Goal: Transaction & Acquisition: Purchase product/service

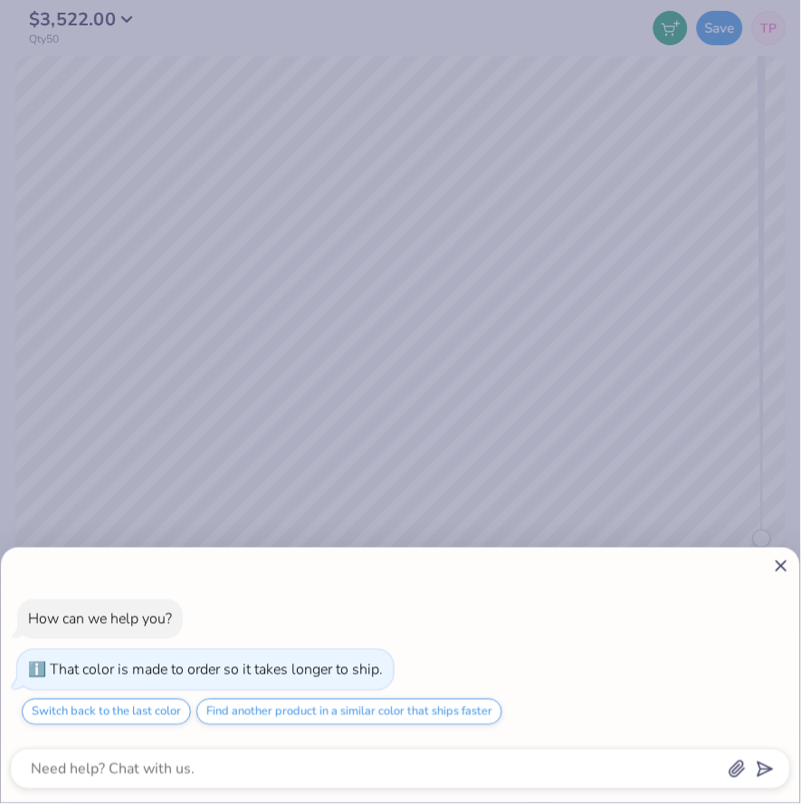
click at [777, 574] on icon at bounding box center [781, 566] width 19 height 19
type textarea "x"
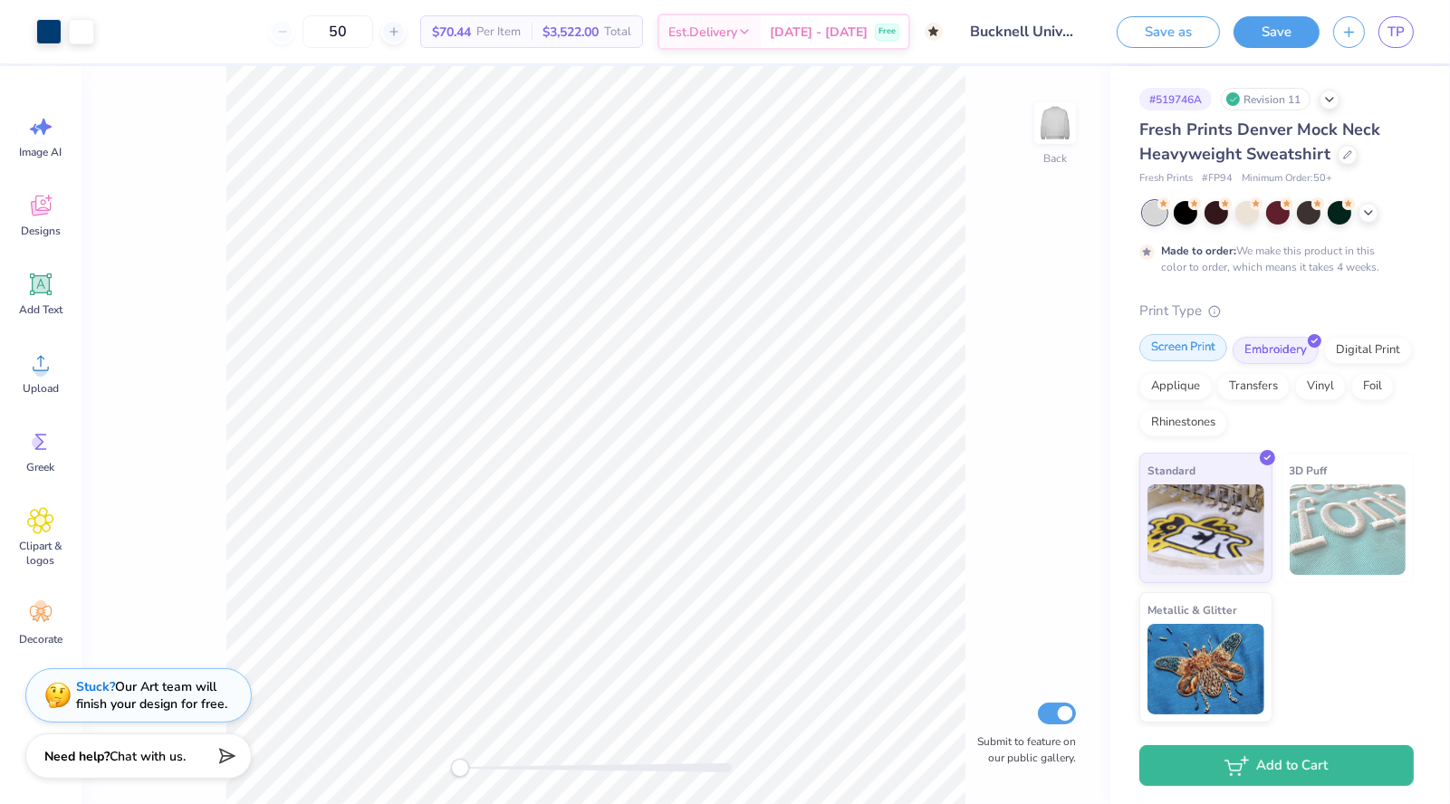
click at [801, 353] on div "Screen Print" at bounding box center [1183, 347] width 88 height 27
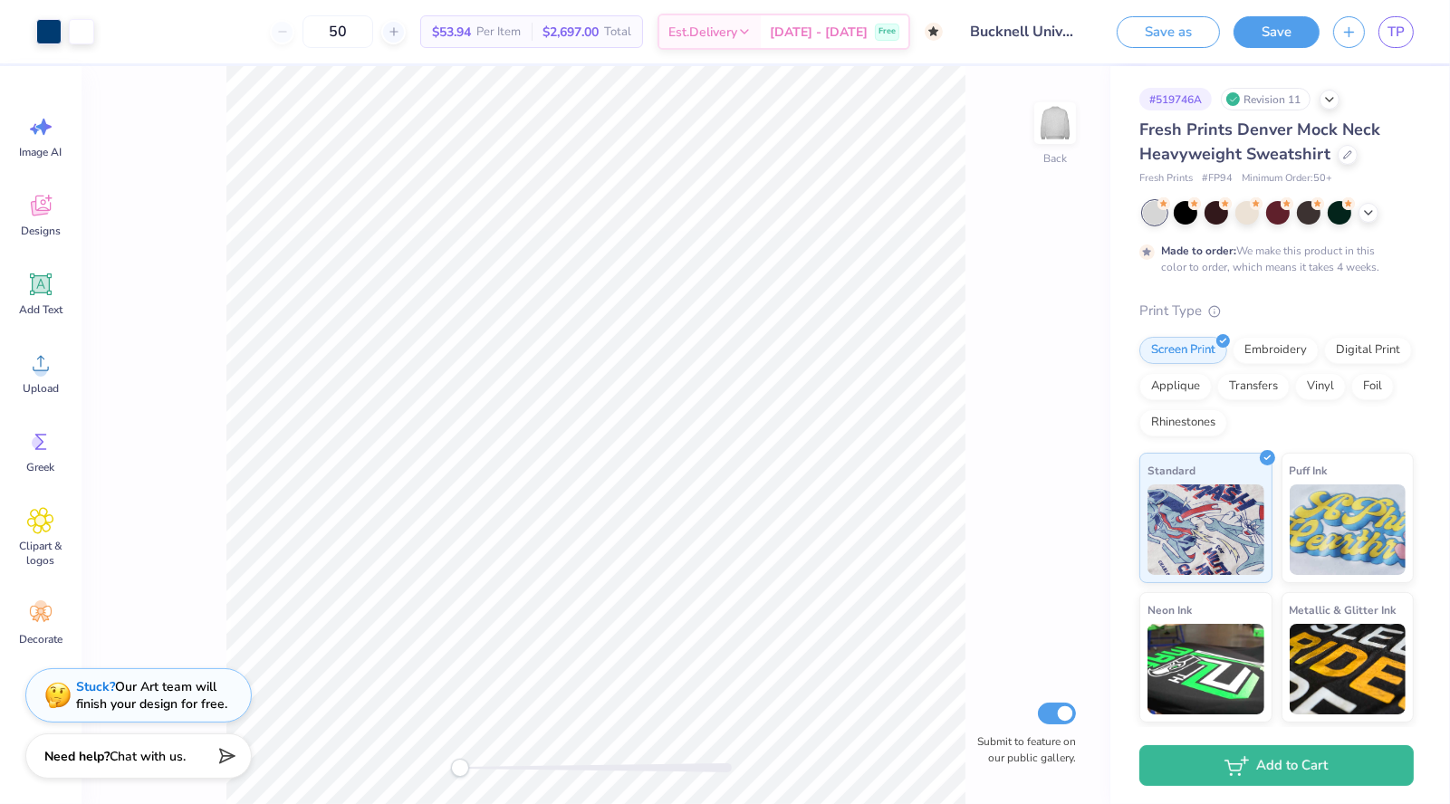
click at [305, 32] on div "50" at bounding box center [338, 31] width 136 height 33
click at [289, 34] on div "50" at bounding box center [338, 31] width 136 height 33
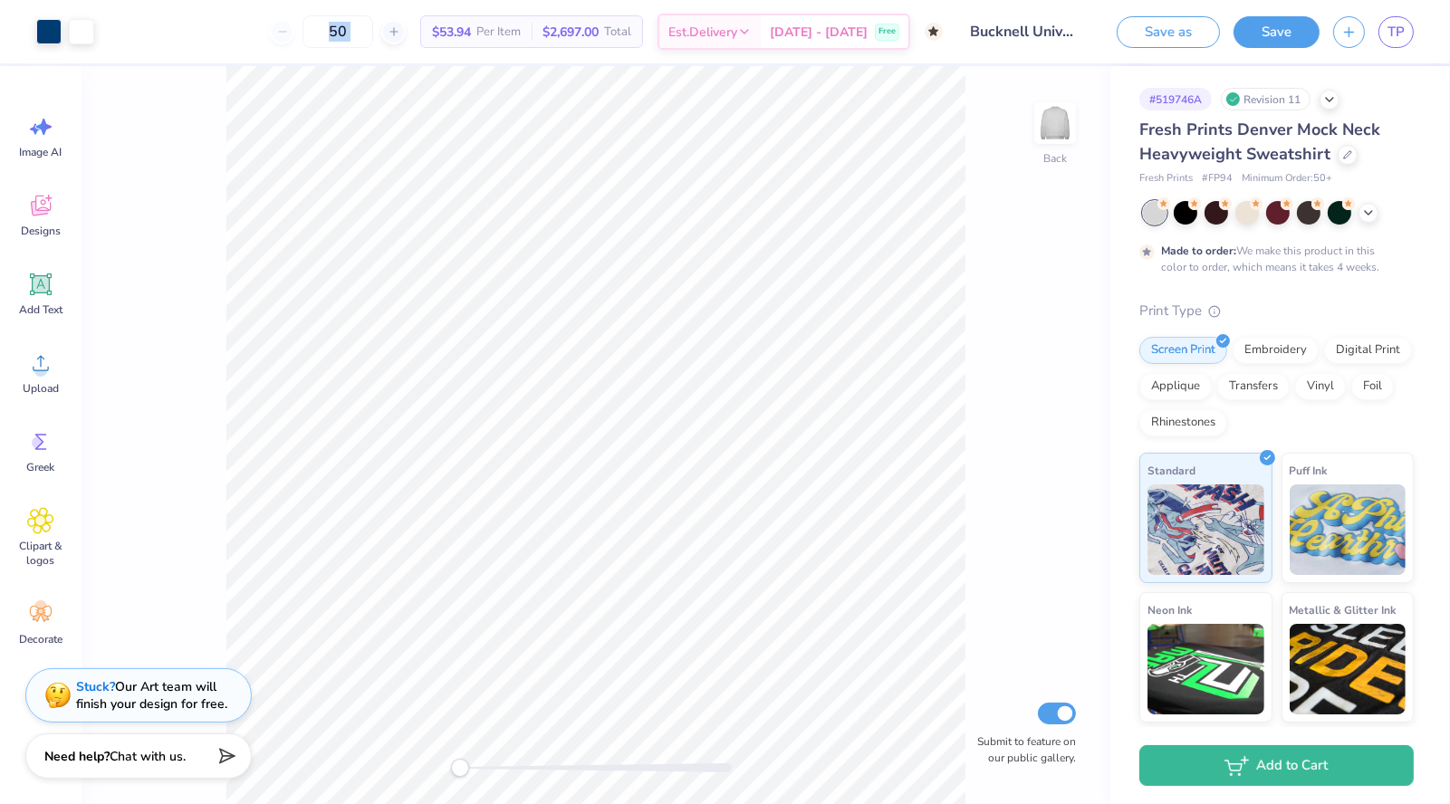
click at [260, 34] on div "50 $53.94 Per Item $2,697.00 Total Est. Delivery Oct 21 - 24 Free" at bounding box center [525, 31] width 835 height 63
click at [303, 24] on div "50" at bounding box center [338, 31] width 136 height 33
click at [303, 28] on div "50" at bounding box center [338, 31] width 136 height 33
click at [363, 29] on input "50" at bounding box center [337, 31] width 71 height 33
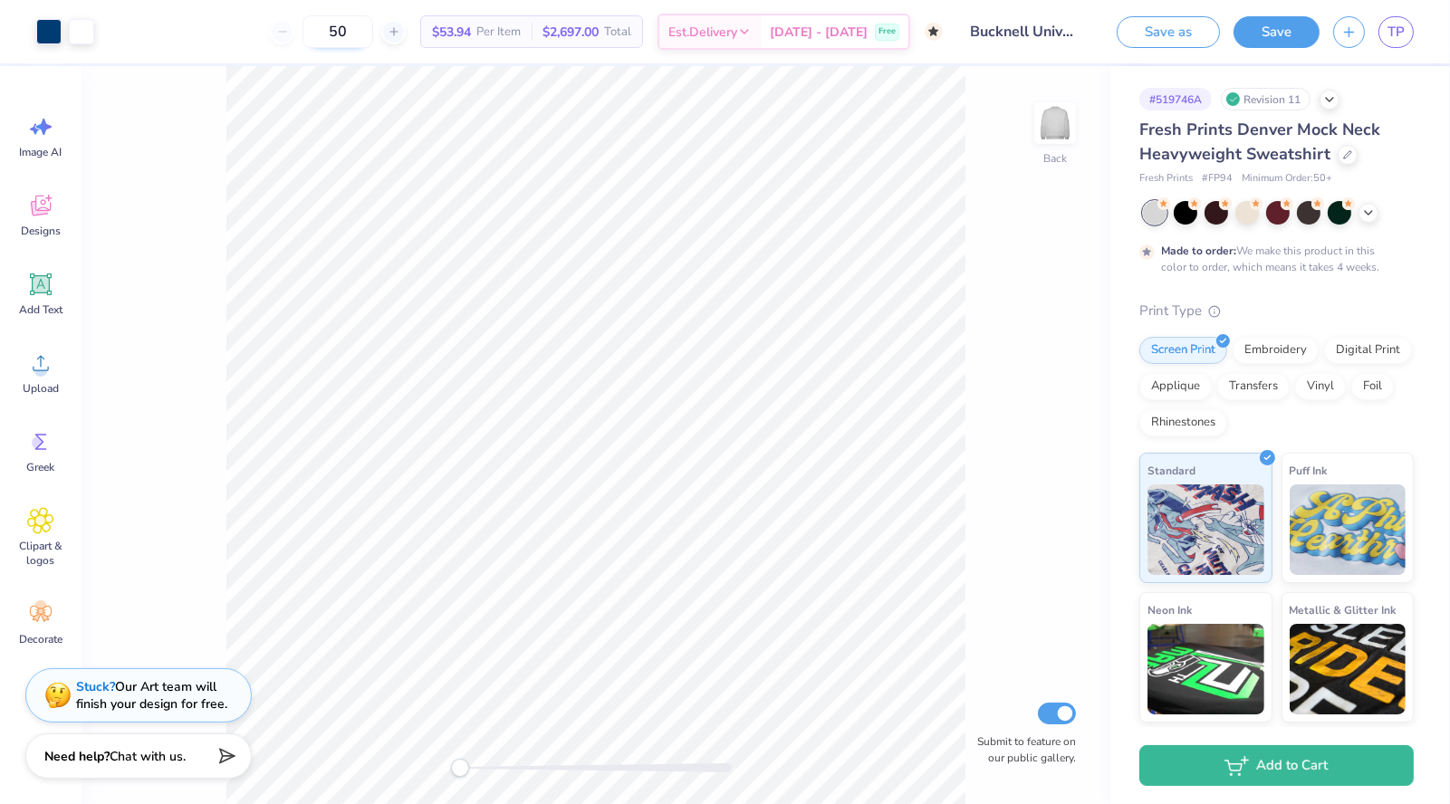
click at [363, 29] on input "50" at bounding box center [337, 31] width 71 height 33
type input "50"
click at [360, 32] on input "50" at bounding box center [337, 31] width 71 height 33
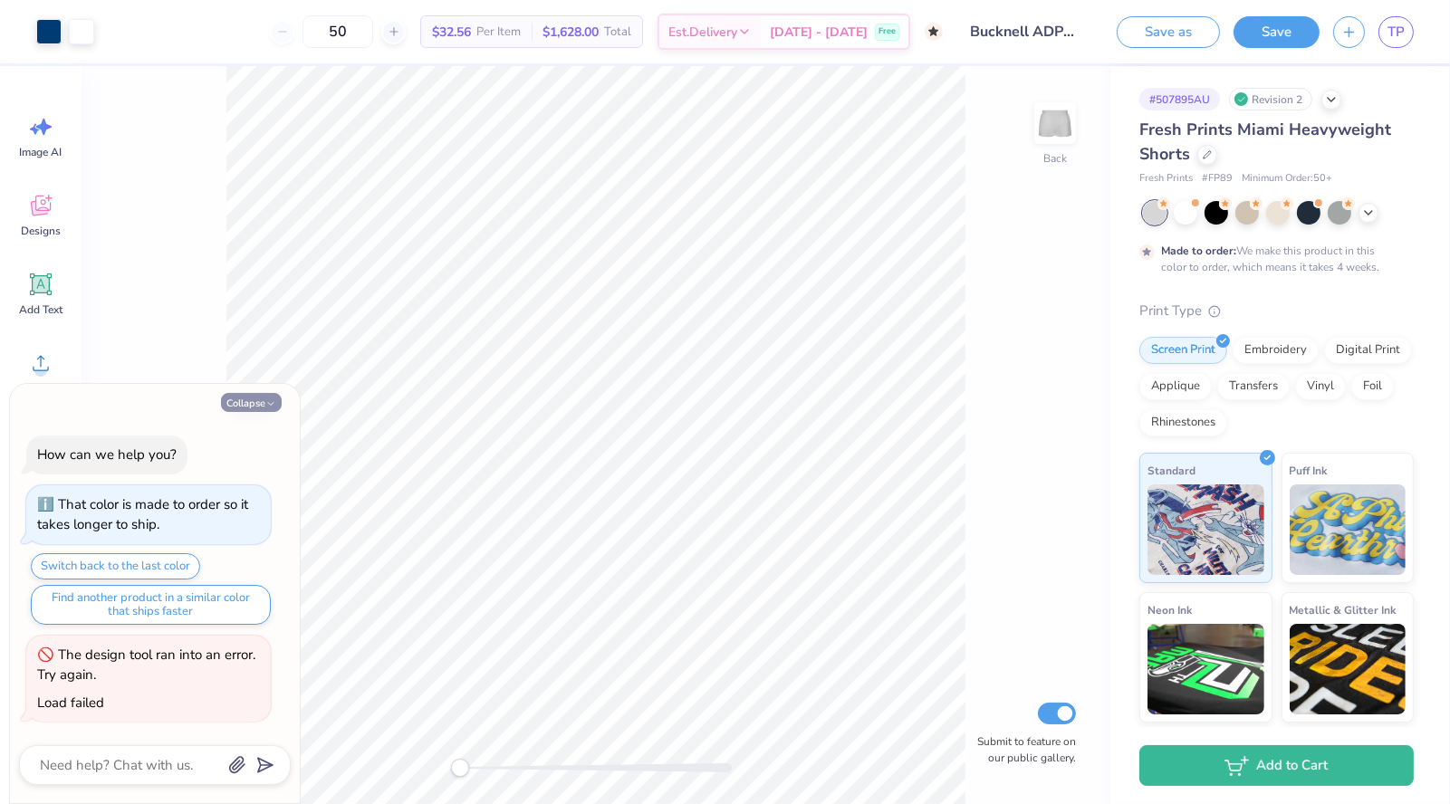
click at [237, 408] on button "Collapse" at bounding box center [251, 402] width 61 height 19
type textarea "x"
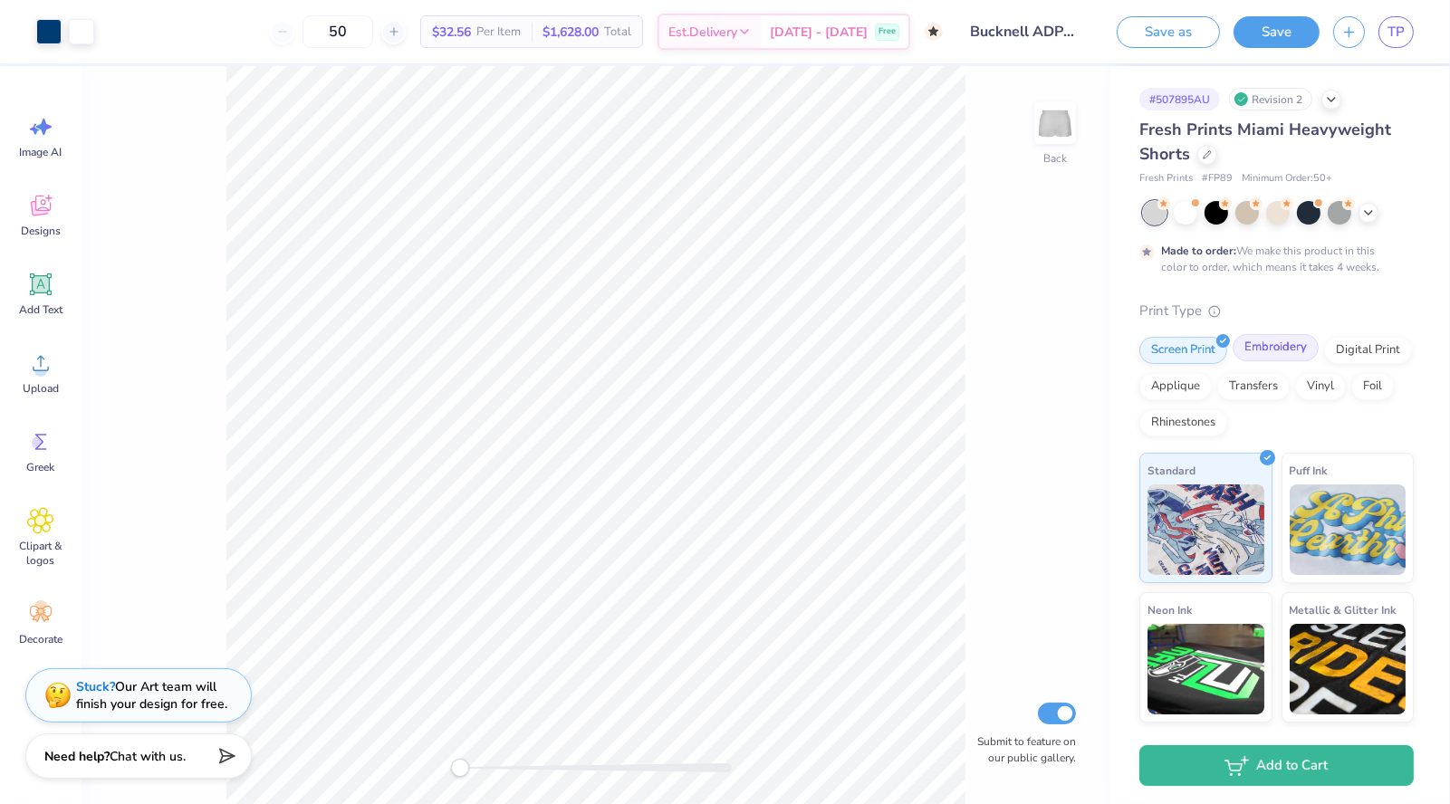
click at [1280, 346] on div "Embroidery" at bounding box center [1275, 347] width 86 height 27
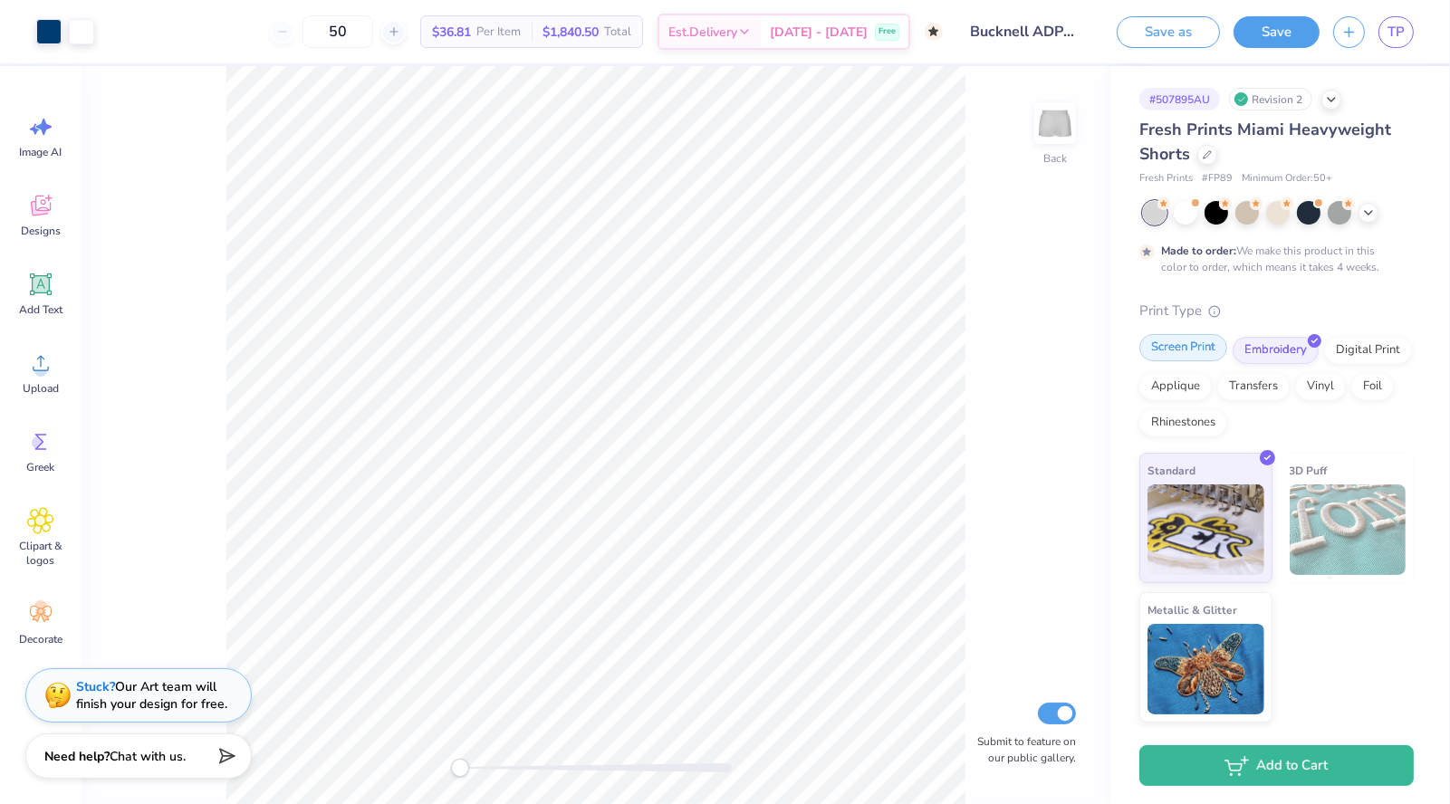
click at [1194, 342] on div "Screen Print" at bounding box center [1183, 347] width 88 height 27
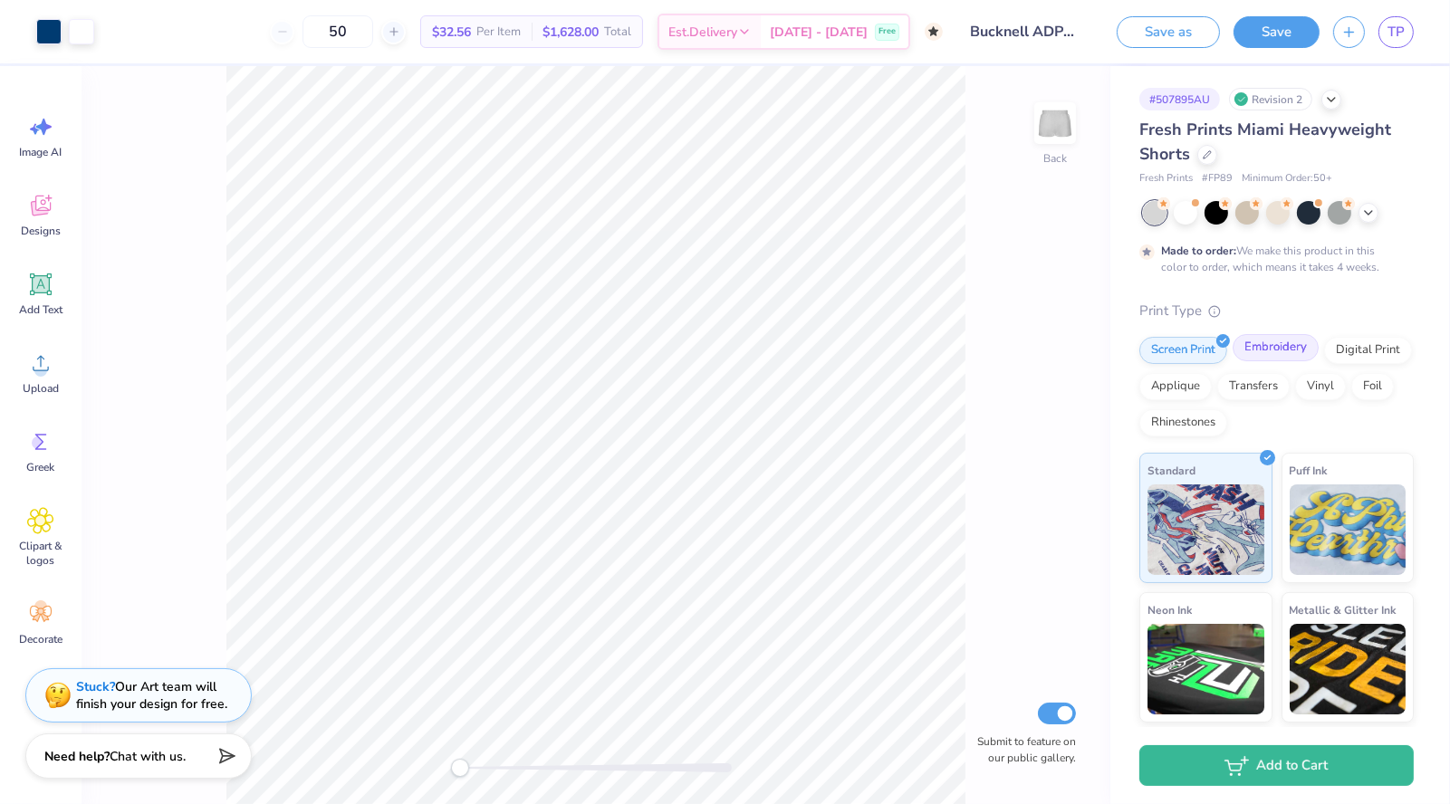
click at [1262, 347] on div "Embroidery" at bounding box center [1275, 347] width 86 height 27
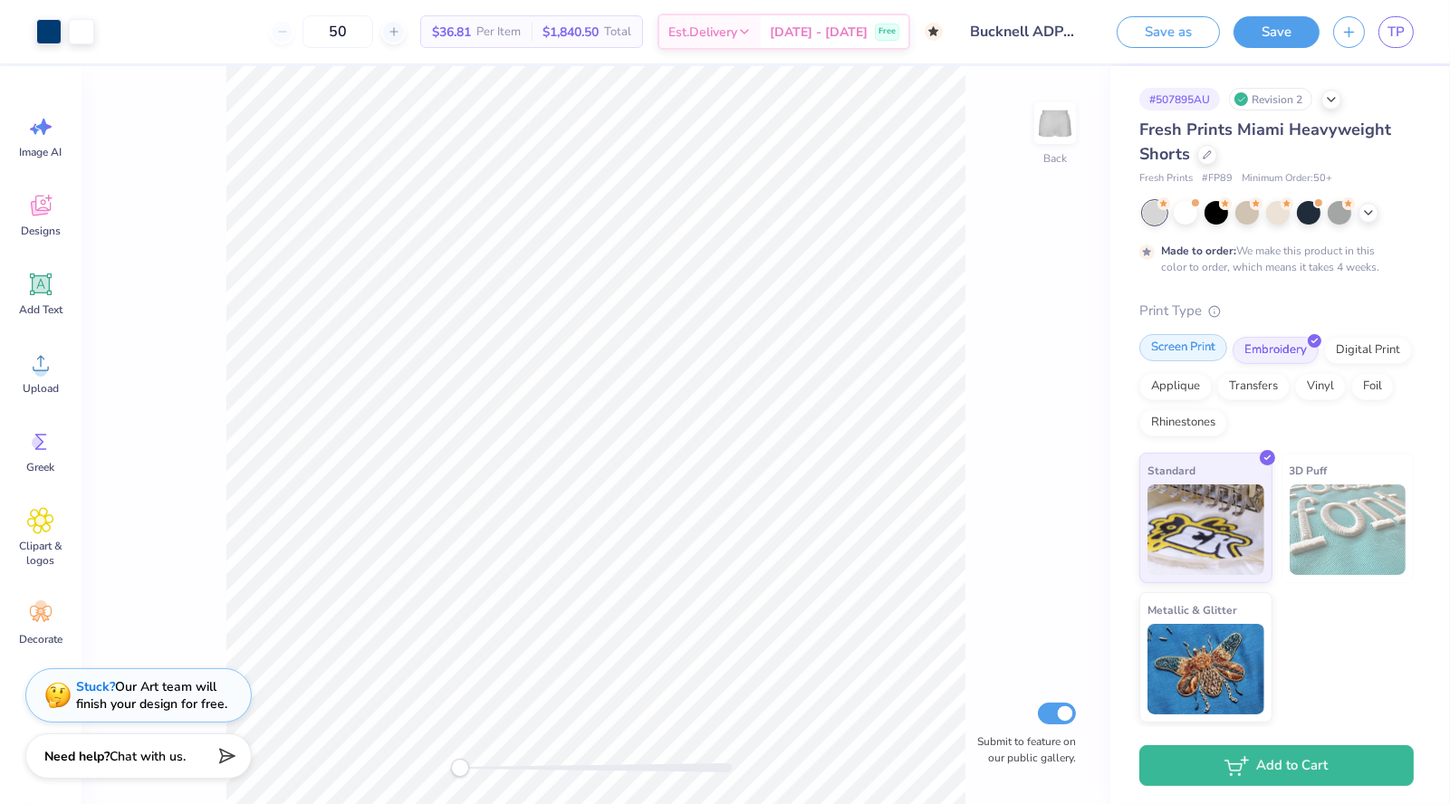
click at [1203, 341] on div "Screen Print" at bounding box center [1183, 347] width 88 height 27
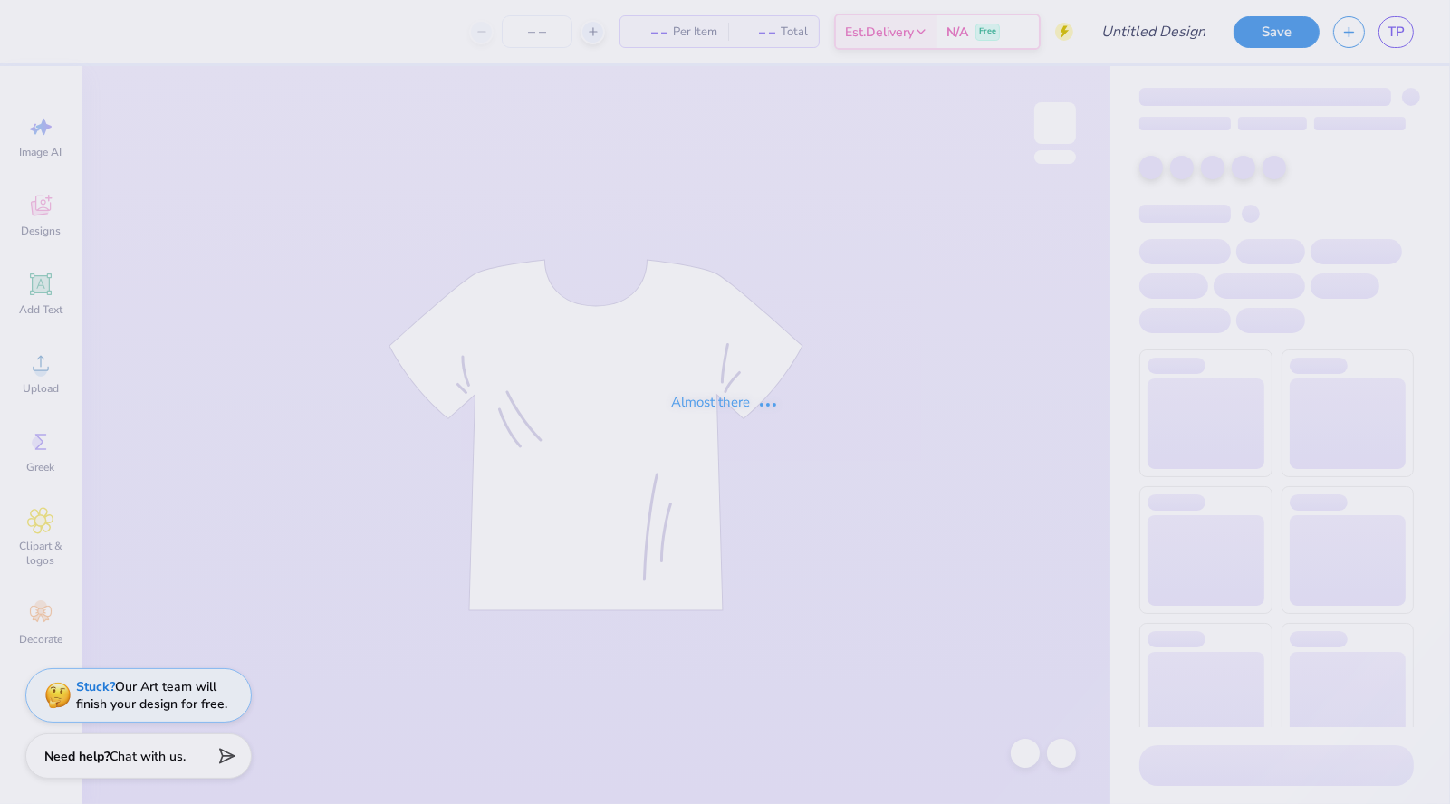
type input "Bucknell ADPi Sweat Set PR '25"
type input "50"
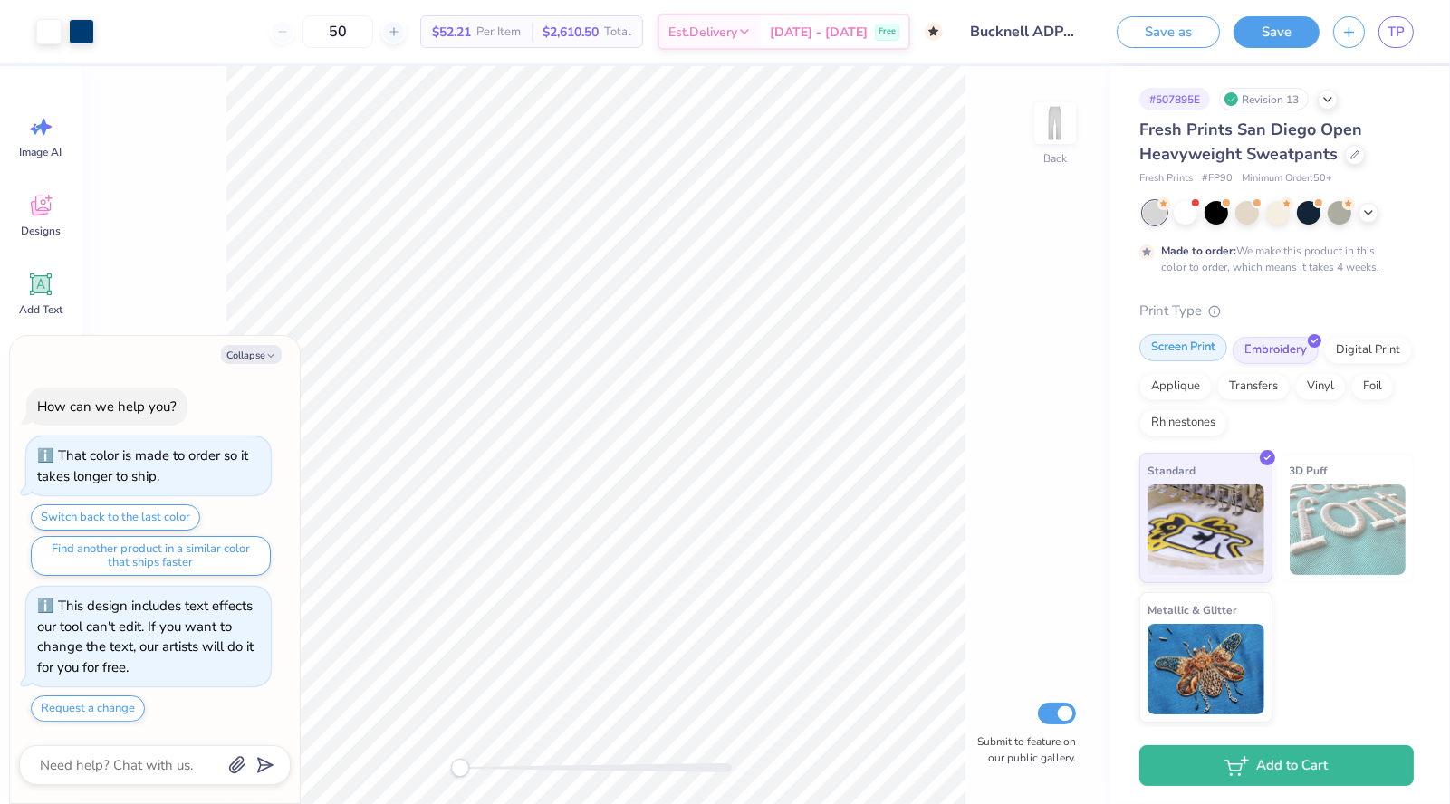
click at [1198, 352] on div "Screen Print" at bounding box center [1183, 347] width 88 height 27
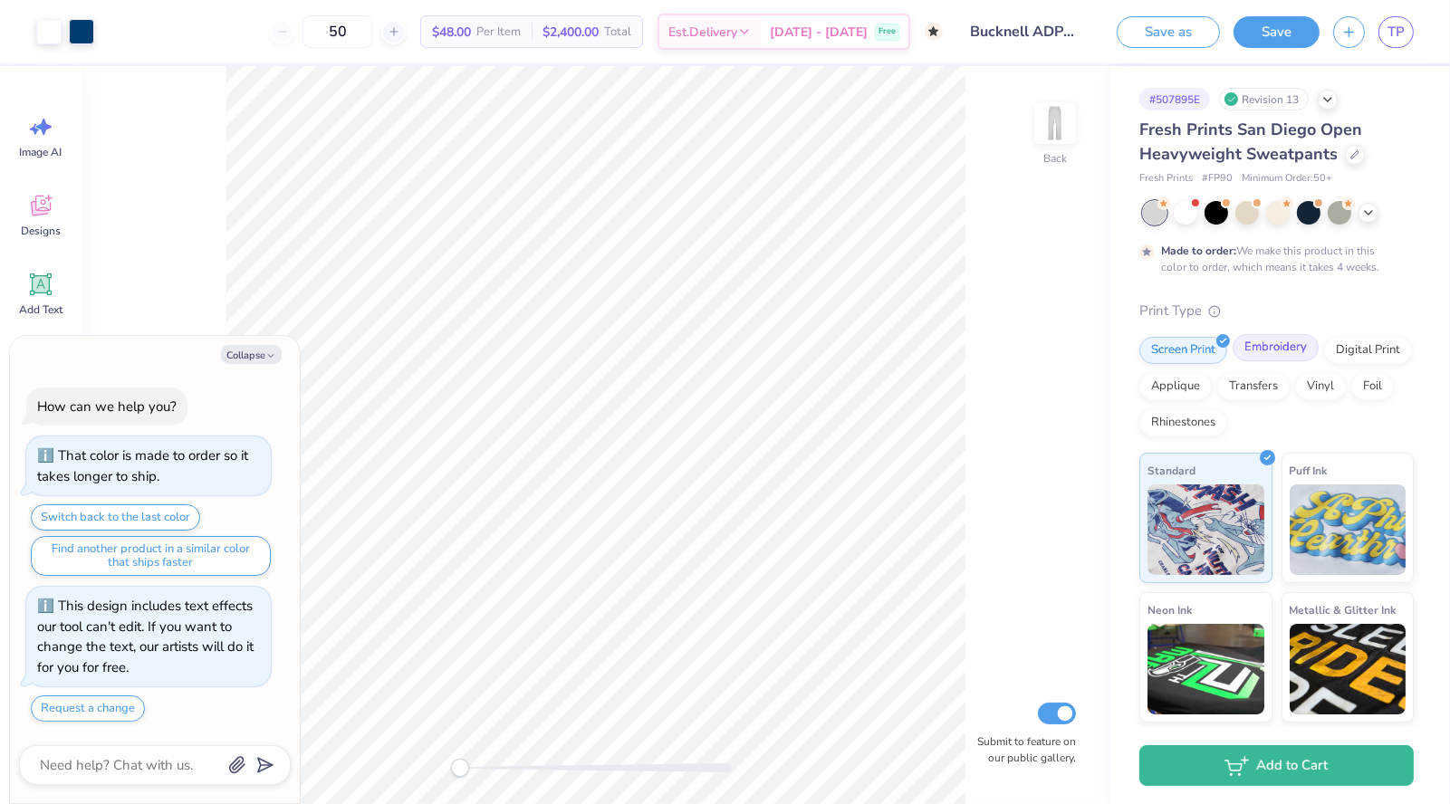
click at [1274, 354] on div "Embroidery" at bounding box center [1275, 347] width 86 height 27
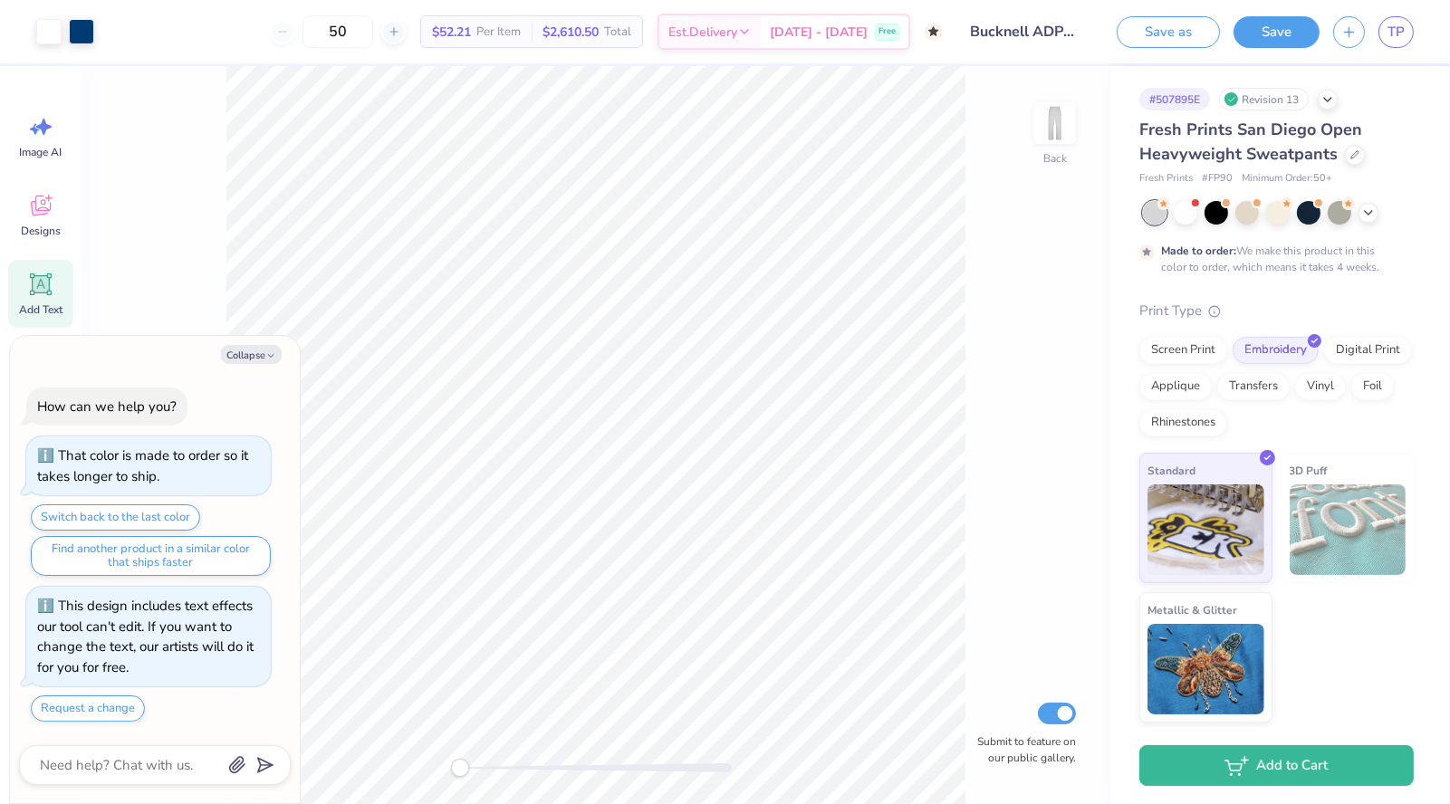
type textarea "x"
